Goal: Transaction & Acquisition: Download file/media

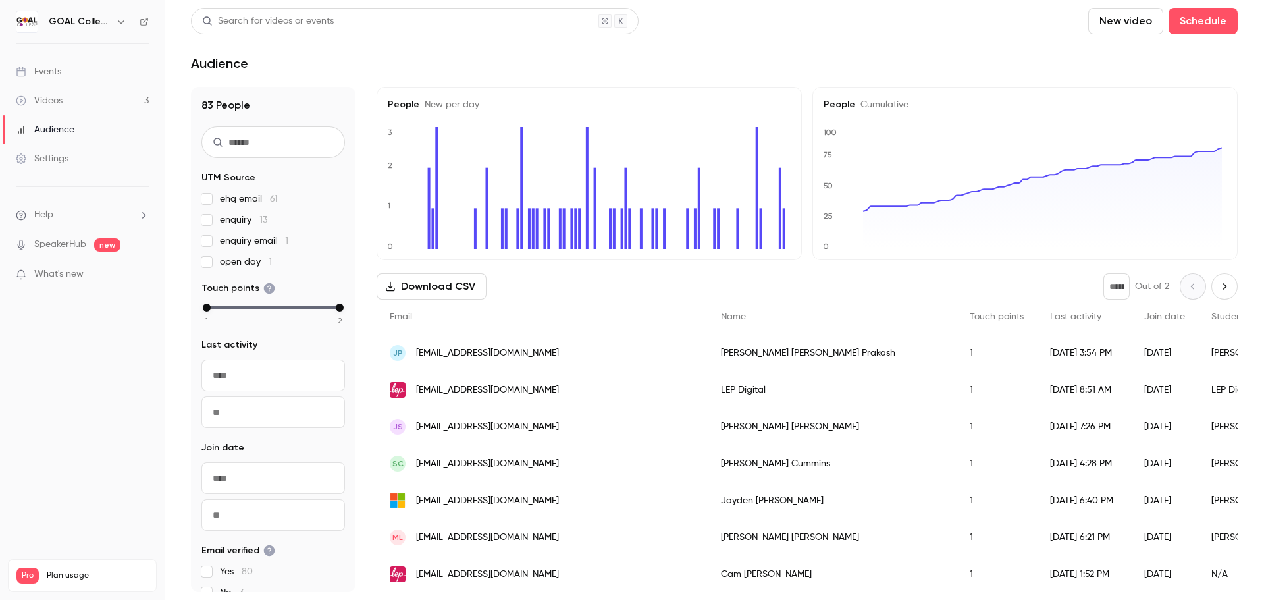
click at [422, 277] on button "Download CSV" at bounding box center [432, 286] width 110 height 26
click at [61, 101] on div "Videos" at bounding box center [39, 100] width 47 height 13
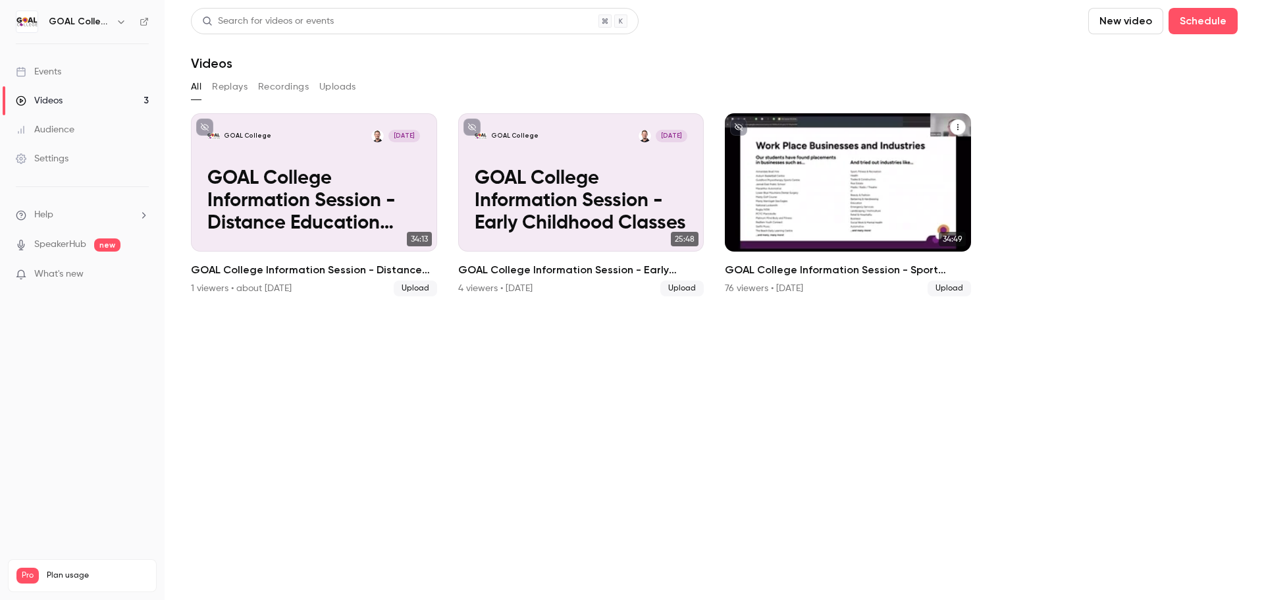
click at [859, 186] on p "GOAL College Information Session - Sport Classes" at bounding box center [847, 201] width 213 height 67
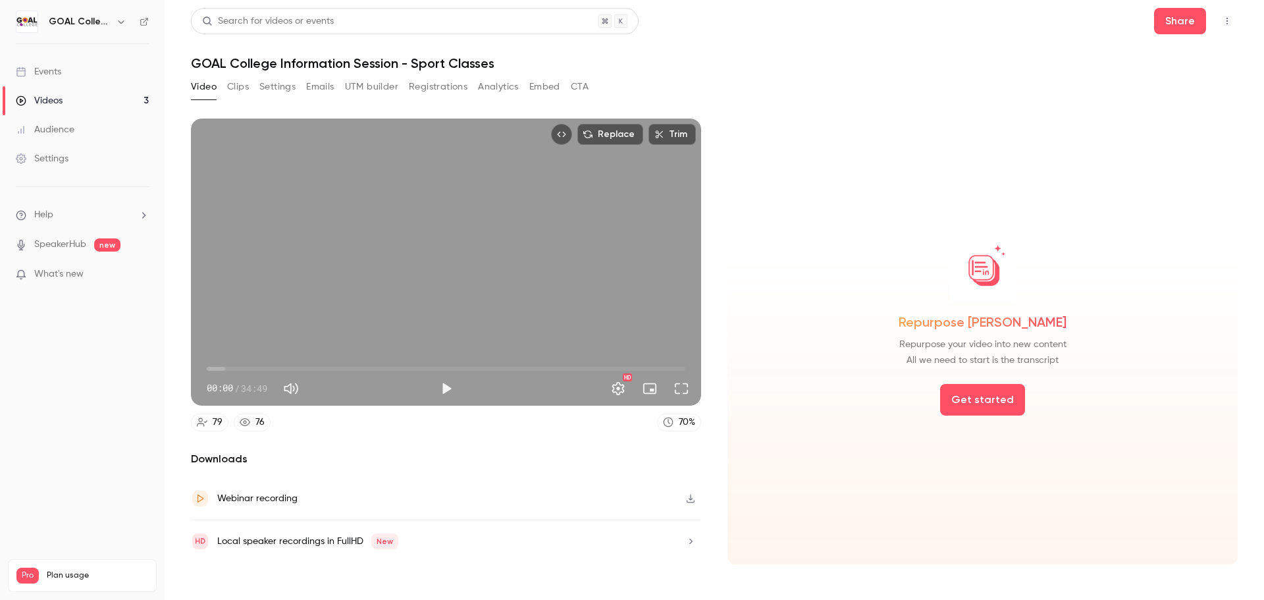
click at [504, 90] on button "Analytics" at bounding box center [498, 86] width 41 height 21
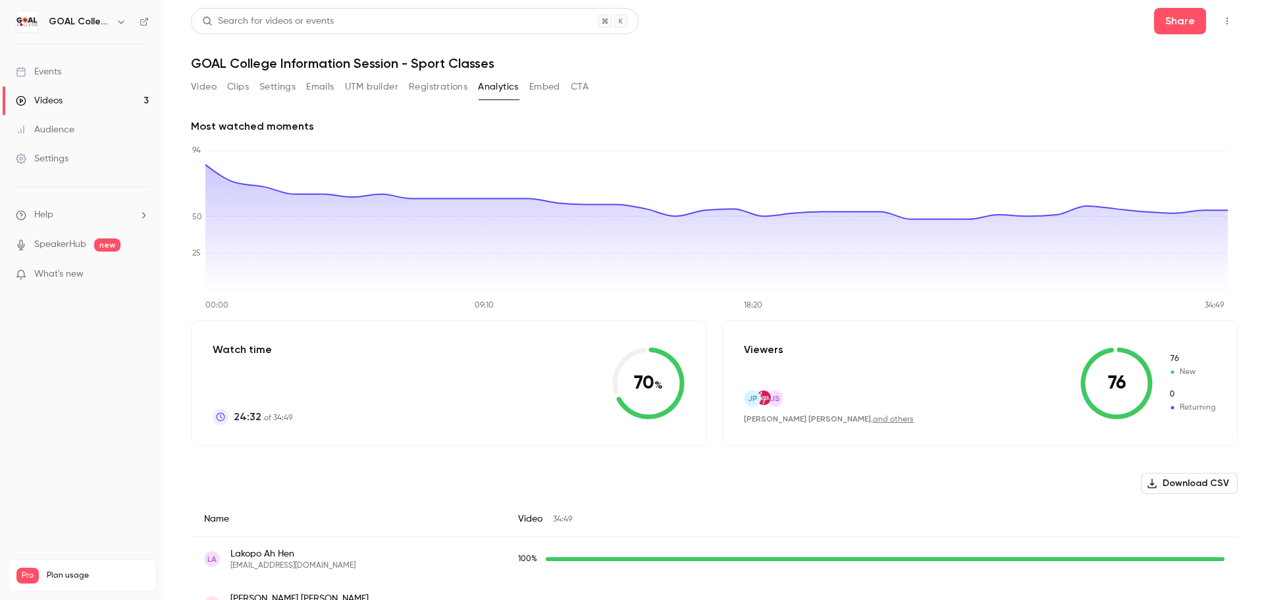
click at [1188, 481] on button "Download CSV" at bounding box center [1189, 483] width 97 height 21
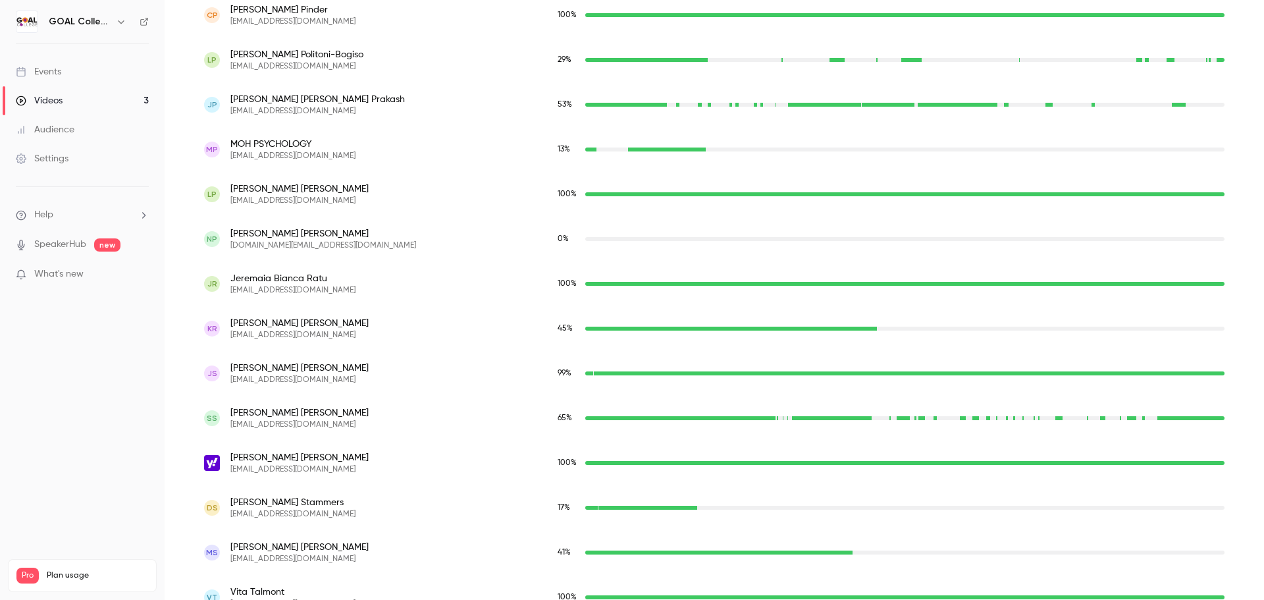
scroll to position [2647, 0]
